Goal: Find specific page/section: Find specific page/section

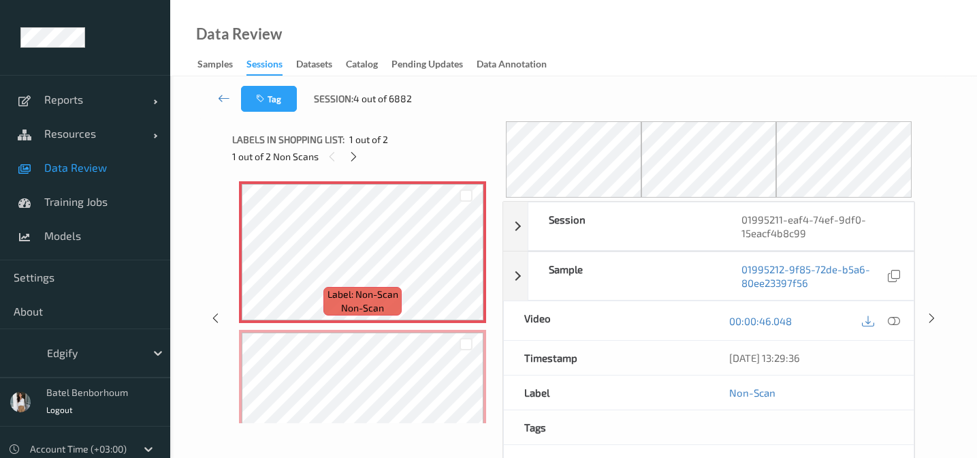
click at [65, 172] on span "Data Review" at bounding box center [100, 168] width 112 height 14
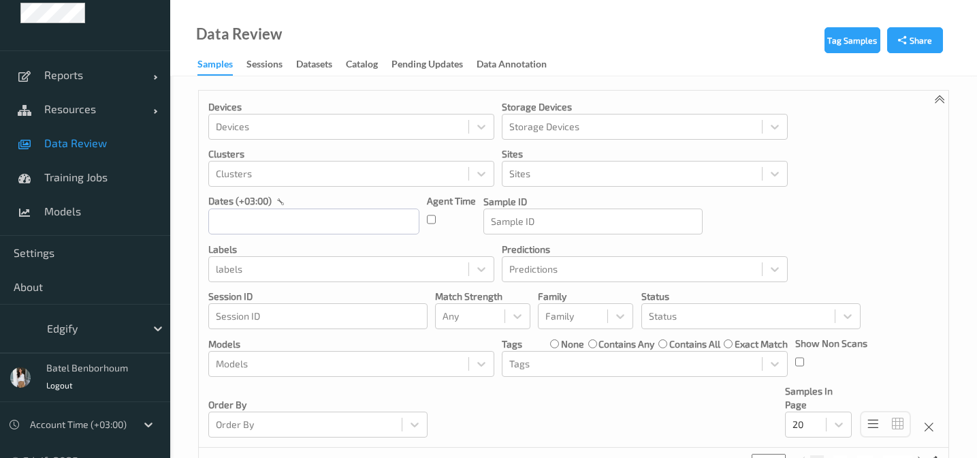
scroll to position [69, 0]
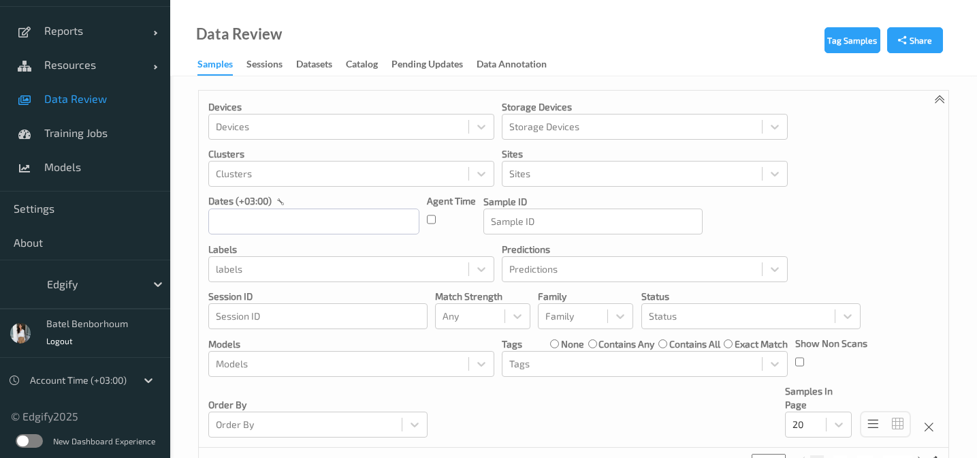
click at [27, 440] on label at bounding box center [29, 441] width 27 height 14
